Goal: Information Seeking & Learning: Learn about a topic

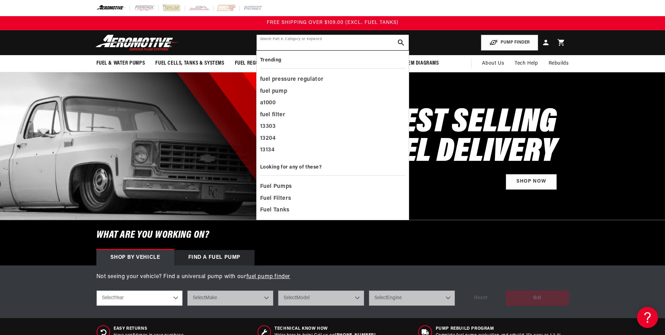
click at [260, 46] on input "text" at bounding box center [333, 42] width 152 height 15
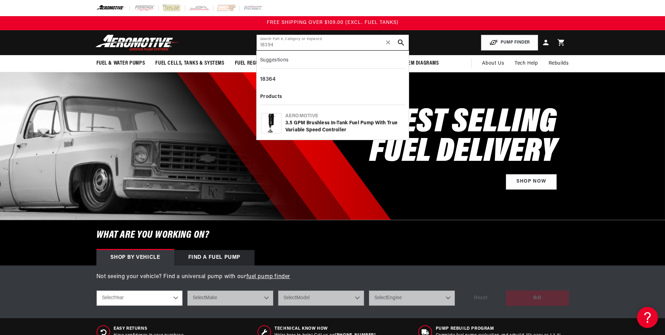
type input "18394"
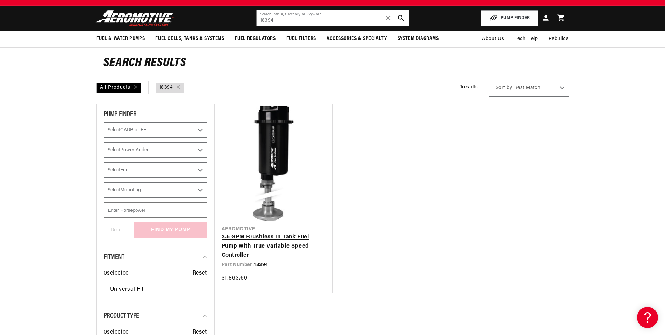
scroll to position [26, 0]
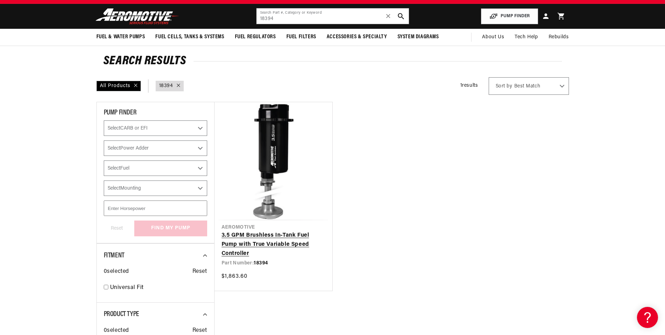
click at [249, 234] on link "3.5 GPM Brushless In-Tank Fuel Pump with True Variable Speed Controller" at bounding box center [274, 244] width 104 height 27
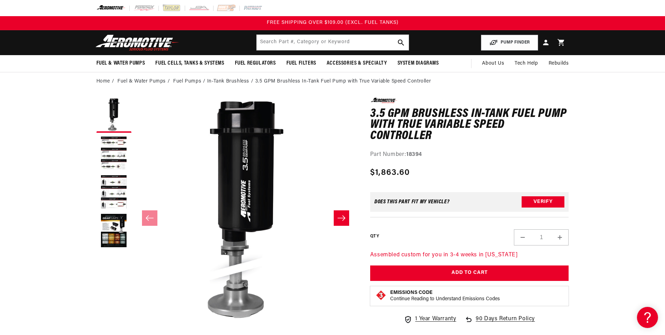
scroll to position [88, 0]
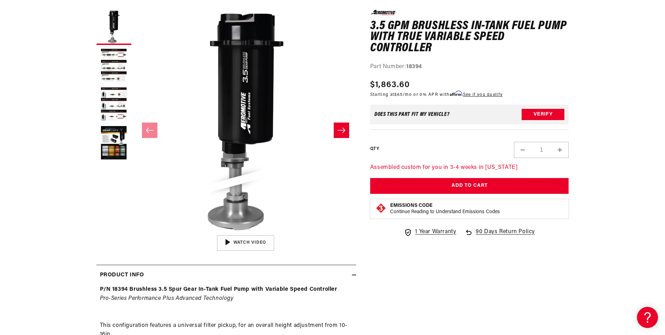
click at [409, 207] on strong "Emissions Code" at bounding box center [411, 205] width 42 height 5
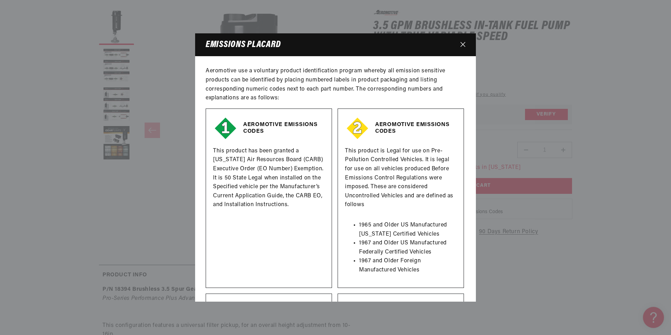
click at [459, 45] on button "Close" at bounding box center [463, 44] width 12 height 13
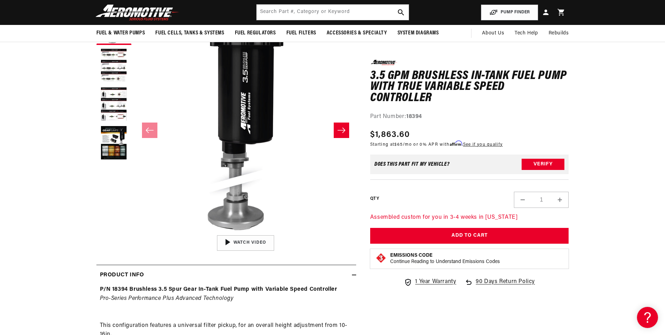
click at [403, 257] on strong "Emissions Code" at bounding box center [411, 254] width 42 height 5
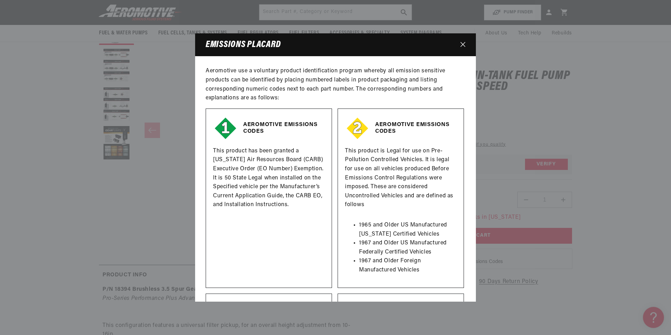
click at [461, 44] on div "Close dialog NOT SO FAST! No time to browse? No problem. Sign up and we'll keep…" at bounding box center [335, 167] width 671 height 335
click at [465, 47] on button "Close" at bounding box center [463, 44] width 12 height 13
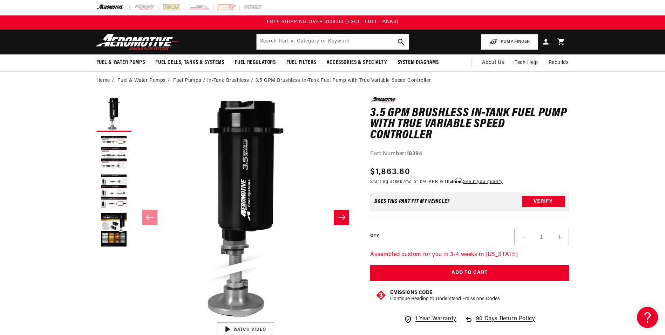
scroll to position [0, 0]
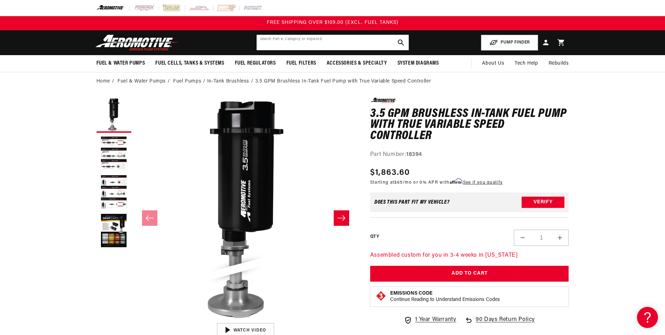
click at [261, 41] on input "text" at bounding box center [333, 42] width 152 height 15
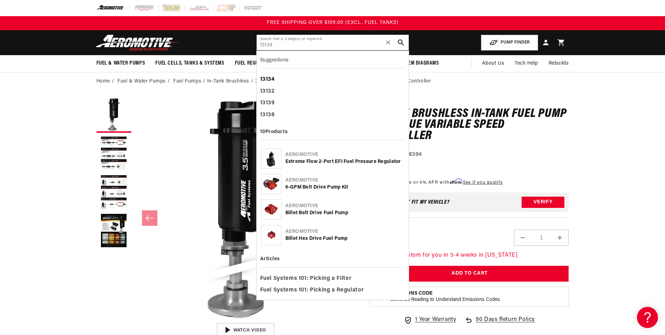
type input "13134"
click at [276, 76] on div "13134" at bounding box center [332, 80] width 145 height 12
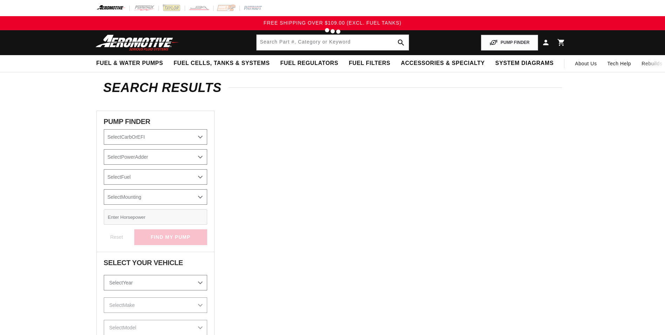
type input "13134"
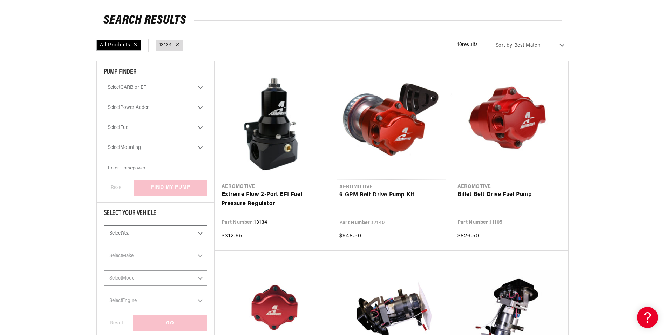
scroll to position [70, 0]
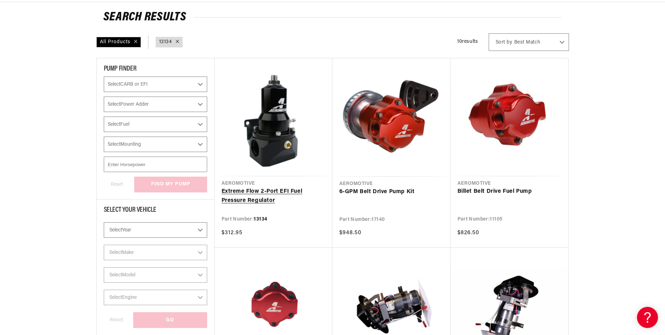
click at [274, 187] on link "Extreme Flow 2-Port EFI Fuel Pressure Regulator" at bounding box center [274, 196] width 104 height 18
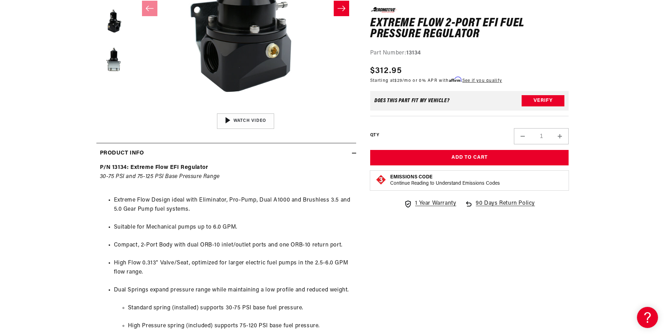
scroll to position [246, 0]
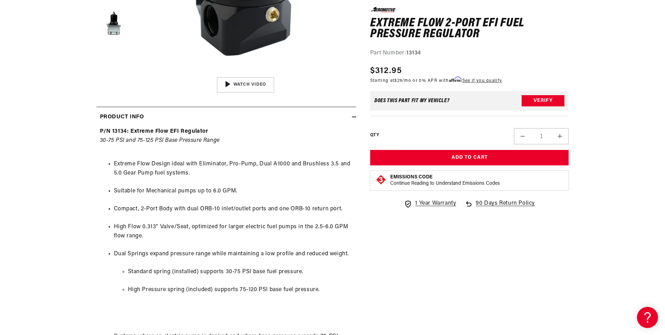
click at [423, 180] on p "Continue Reading to Understand Emissions Codes" at bounding box center [445, 183] width 110 height 6
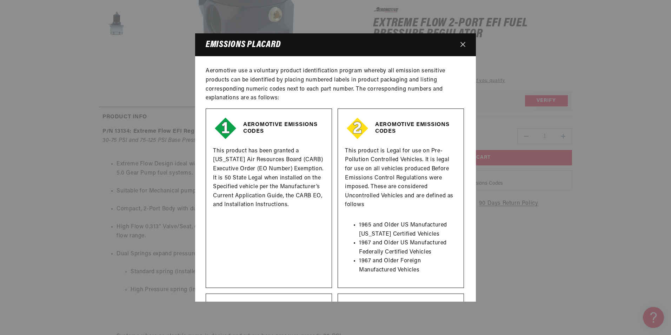
click at [539, 27] on modal-dialog "EMISSIONS PLACARD Aeromotive use a voluntary product identification program whe…" at bounding box center [335, 167] width 671 height 335
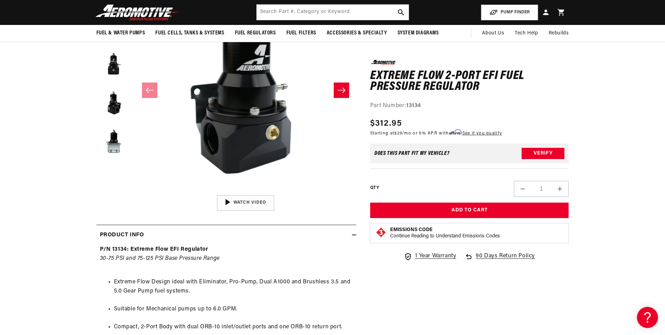
scroll to position [79, 0]
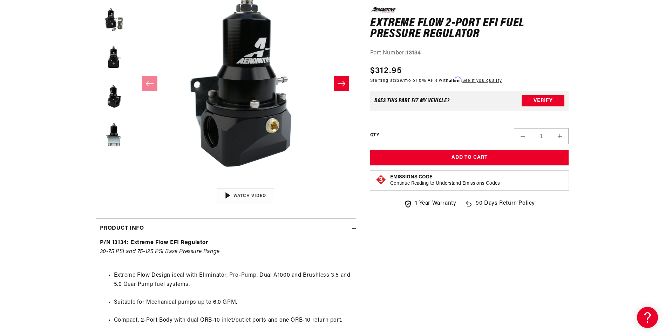
scroll to position [184, 0]
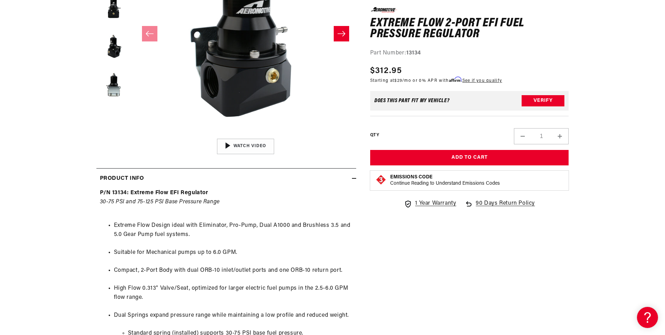
click at [416, 181] on p "Continue Reading to Understand Emissions Codes" at bounding box center [445, 183] width 110 height 6
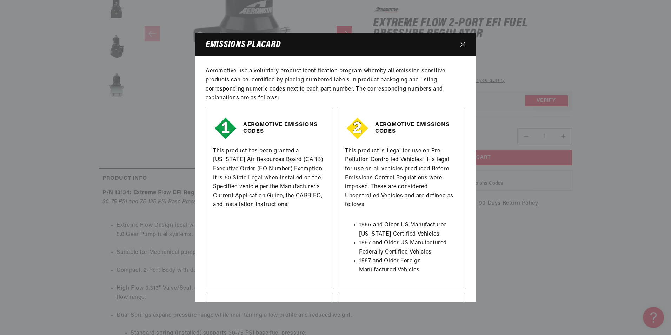
click at [463, 42] on icon "Close" at bounding box center [462, 44] width 5 height 5
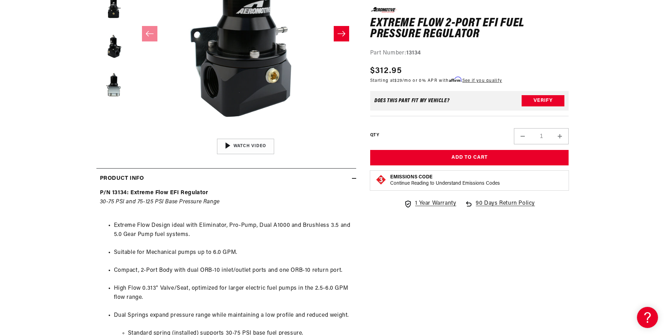
click at [410, 179] on strong "Emissions Code" at bounding box center [411, 176] width 42 height 5
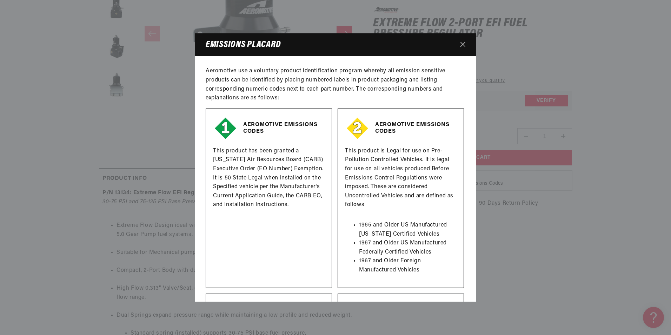
click at [462, 45] on icon "Close" at bounding box center [462, 44] width 5 height 5
